Goal: Find specific page/section

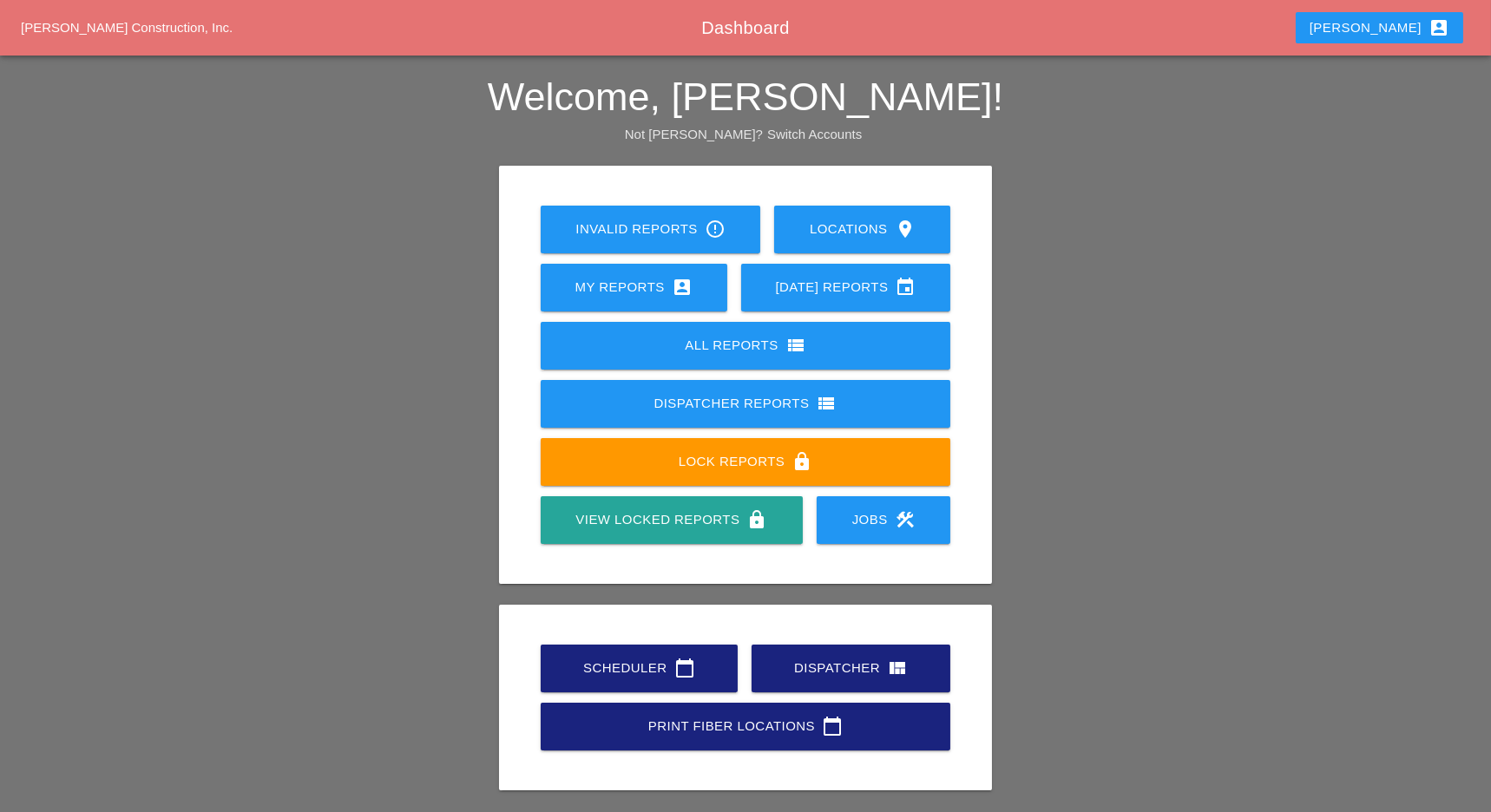
click at [640, 652] on link "Scheduler calendar_today" at bounding box center [638, 668] width 197 height 48
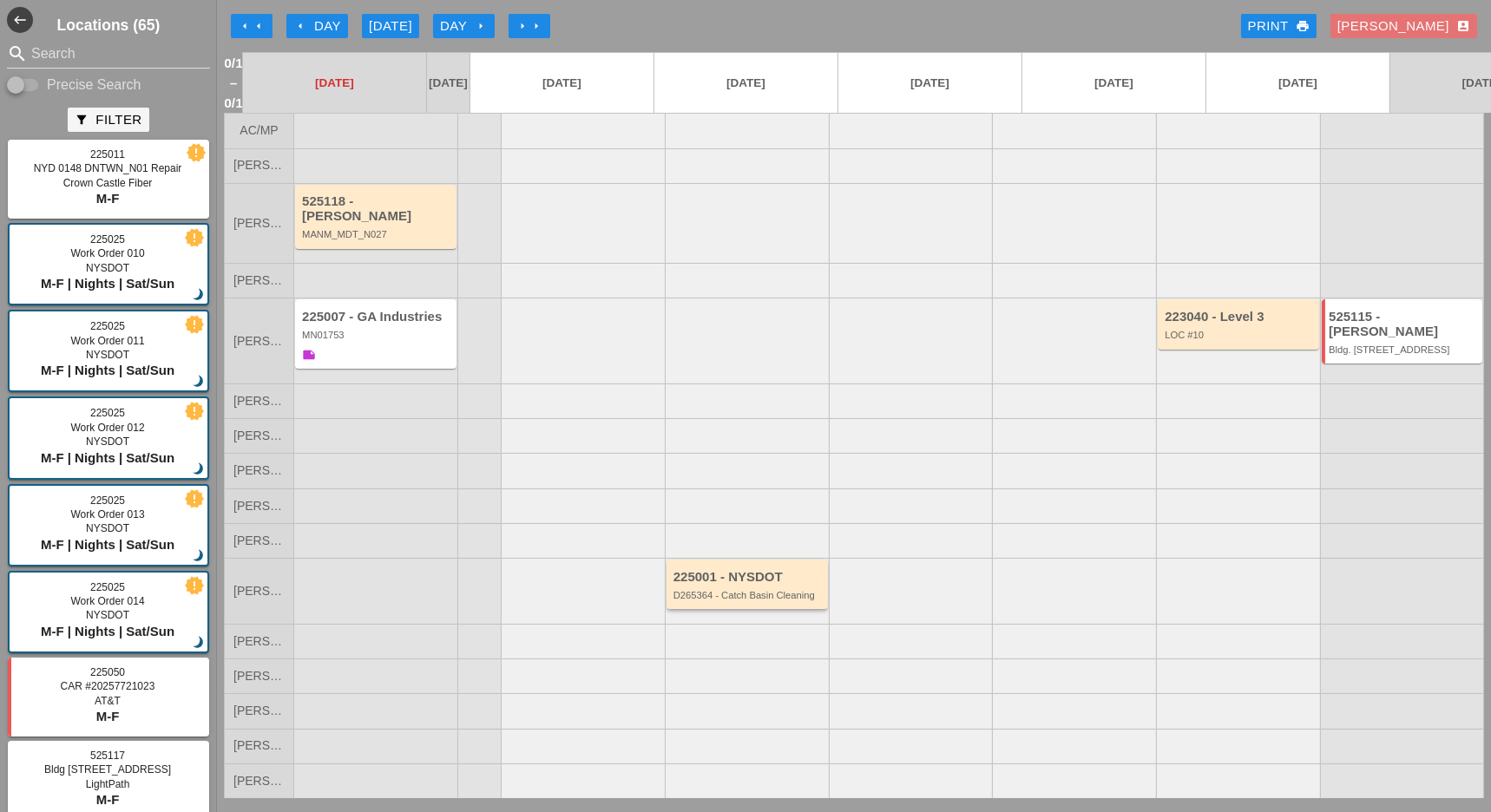
click at [717, 571] on div "225001 - NYSDOT D265364 - Catch Basin Cleaning" at bounding box center [748, 585] width 150 height 31
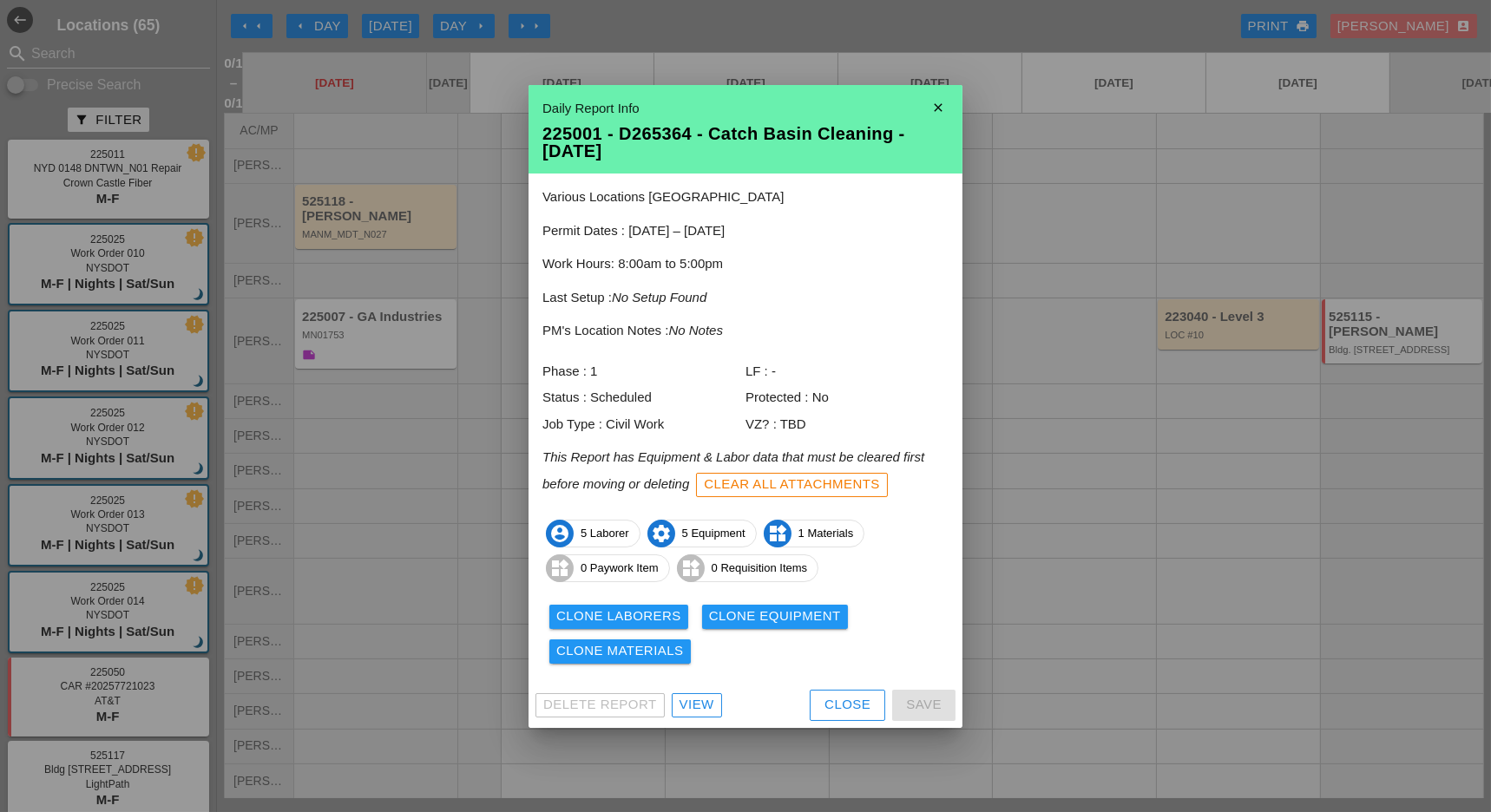
click at [694, 696] on div "View" at bounding box center [697, 705] width 35 height 20
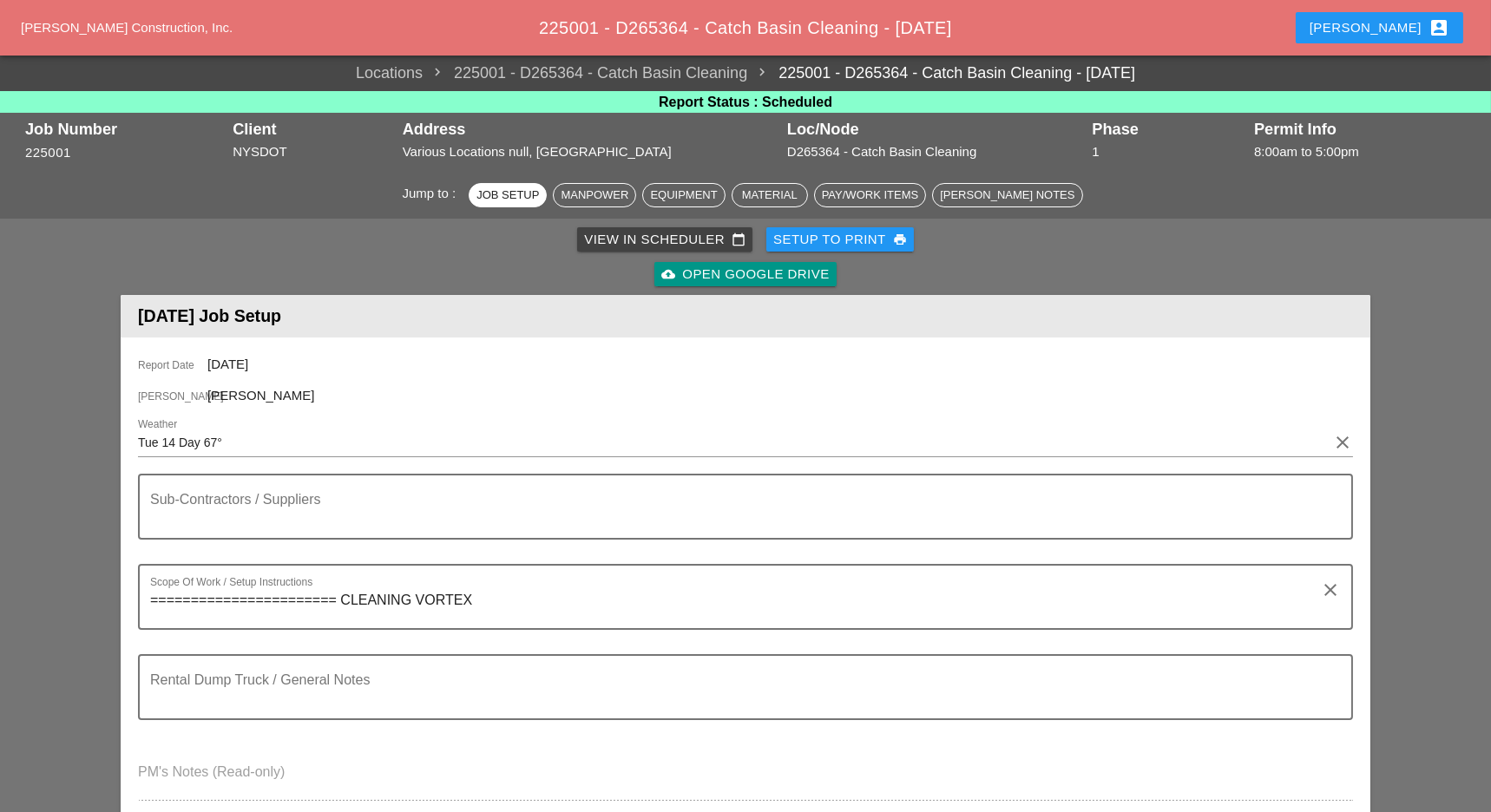
click at [694, 696] on textarea "Rental Dump Truck / General Notes" at bounding box center [738, 697] width 1177 height 41
